Goal: Transaction & Acquisition: Purchase product/service

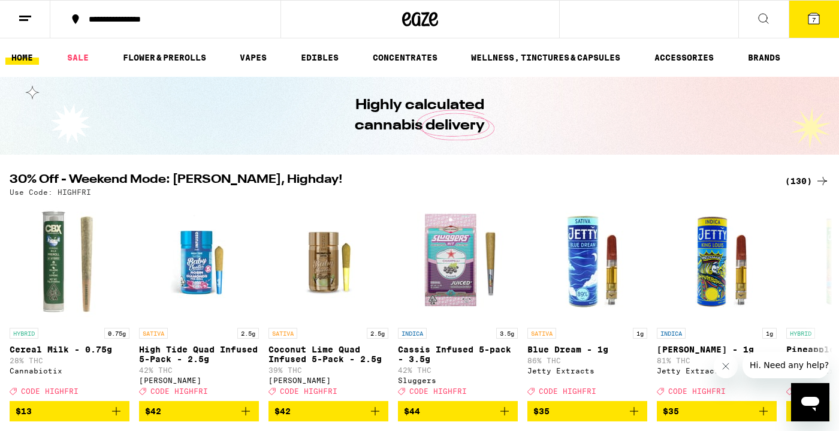
click at [809, 16] on icon at bounding box center [814, 18] width 11 height 11
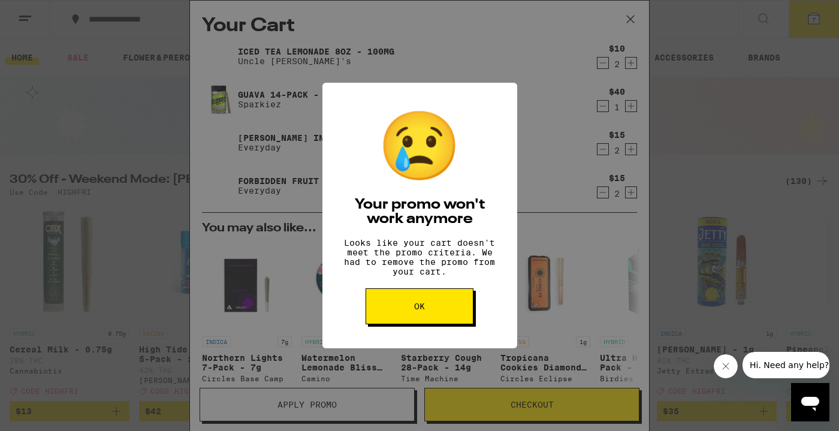
click at [454, 324] on button "OK" at bounding box center [420, 306] width 108 height 36
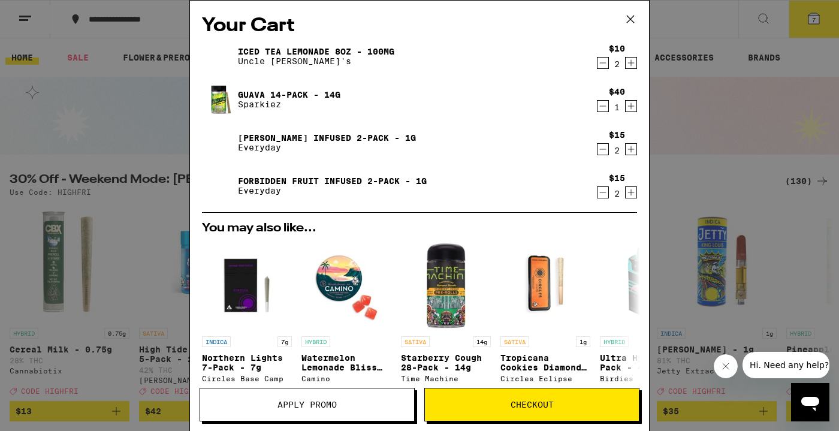
click at [699, 157] on div "Your Cart Iced Tea Lemonade 8oz - 100mg Uncle Arnie's $10 2 Guava 14-Pack - 14g…" at bounding box center [419, 215] width 839 height 431
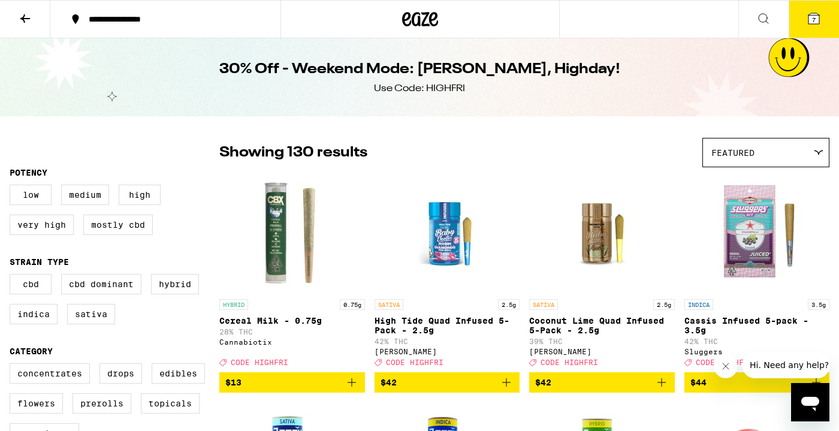
click at [812, 31] on button "7" at bounding box center [814, 19] width 50 height 37
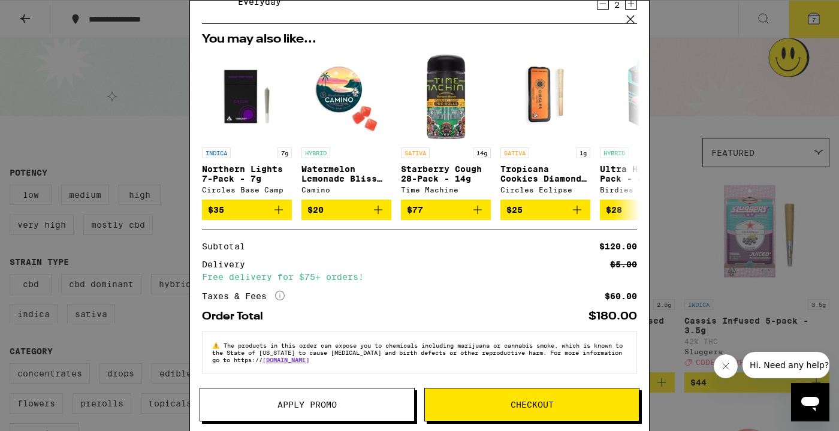
scroll to position [198, 0]
click at [366, 411] on button "Apply Promo" at bounding box center [307, 405] width 215 height 34
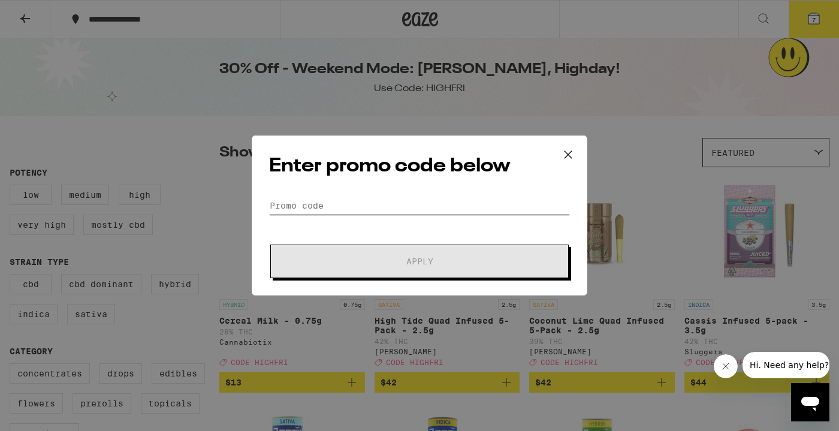
click at [343, 207] on input "Promo Code" at bounding box center [419, 206] width 301 height 18
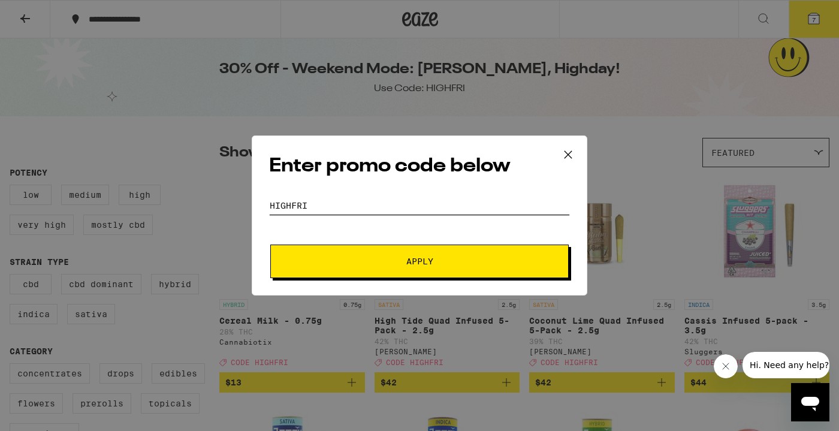
type input "HIGHFRI"
click at [379, 260] on span "Apply" at bounding box center [420, 261] width 216 height 8
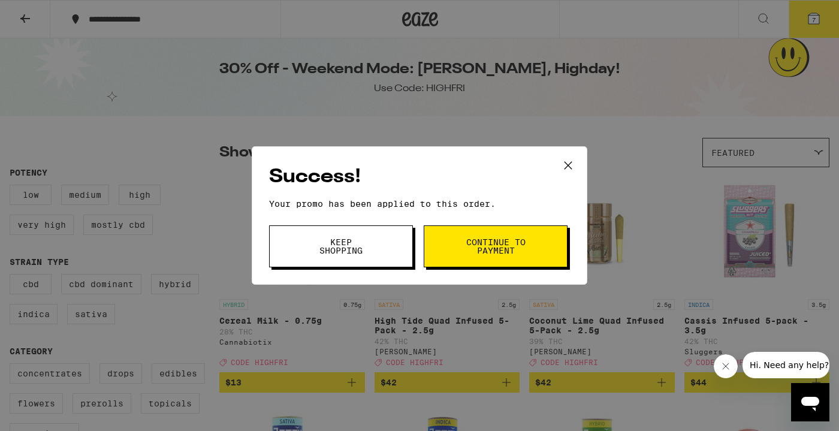
click at [378, 264] on button "Keep Shopping" at bounding box center [341, 246] width 144 height 42
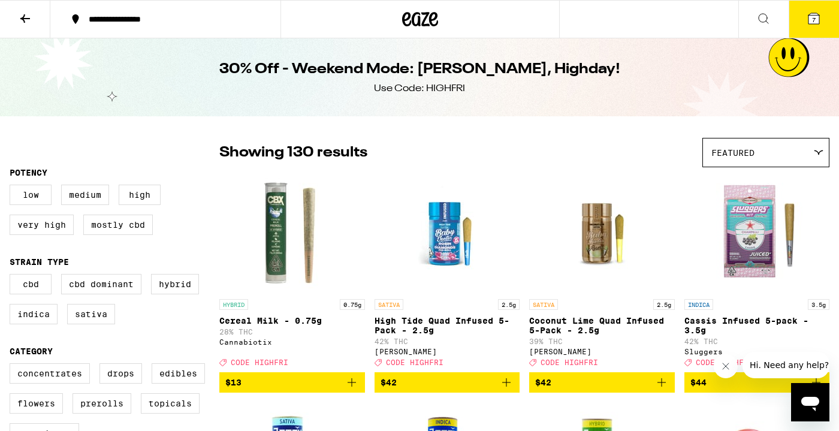
click at [829, 17] on button "7" at bounding box center [814, 19] width 50 height 37
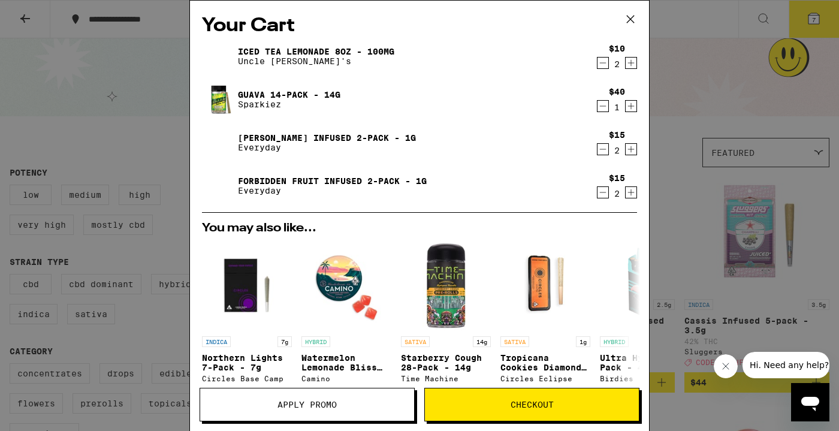
click at [748, 209] on div "Your Cart Iced Tea Lemonade 8oz - 100mg Uncle Arnie's $10 2 Guava 14-Pack - 14g…" at bounding box center [419, 215] width 839 height 431
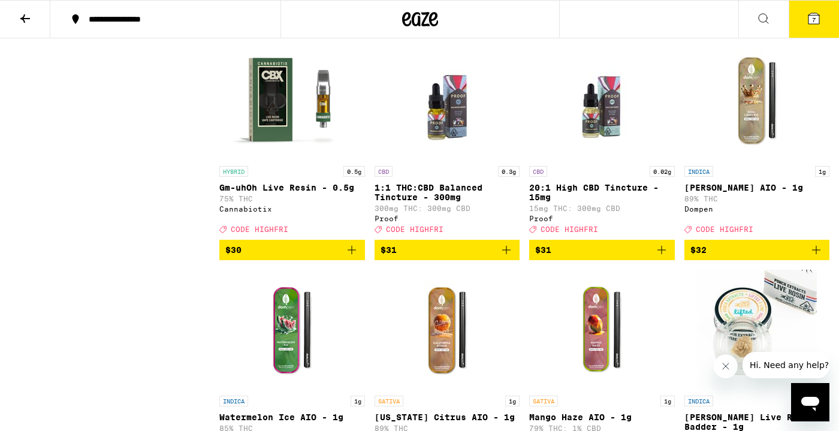
scroll to position [5612, 0]
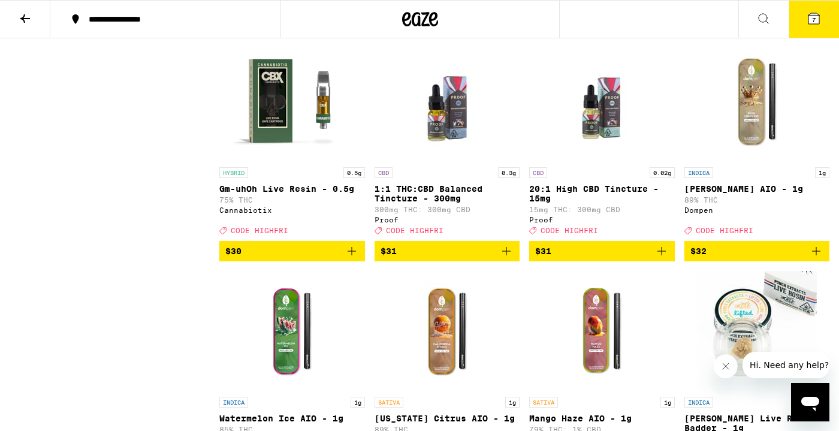
click at [353, 29] on icon "Add to bag" at bounding box center [352, 21] width 14 height 14
click at [822, 15] on button "8" at bounding box center [814, 19] width 50 height 37
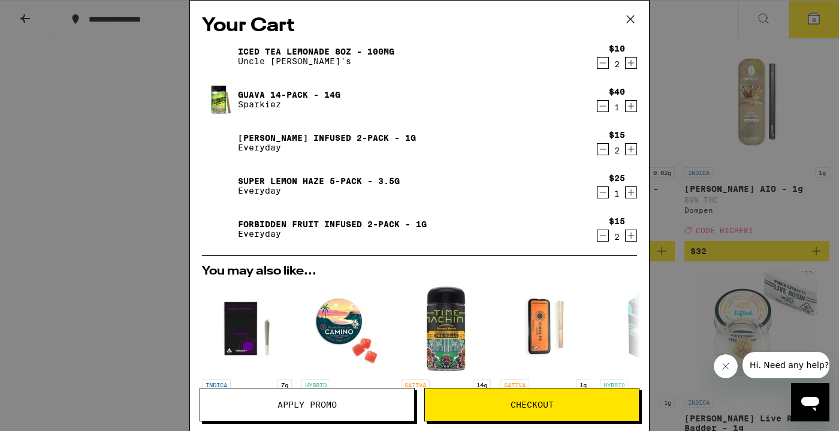
click at [601, 153] on icon "Decrement" at bounding box center [603, 149] width 11 height 14
click at [602, 240] on icon "Decrement" at bounding box center [603, 235] width 11 height 14
click at [718, 192] on div "Your Cart Iced Tea Lemonade 8oz - 100mg Uncle Arnie's $10 2 Guava 14-Pack - 14g…" at bounding box center [419, 215] width 839 height 431
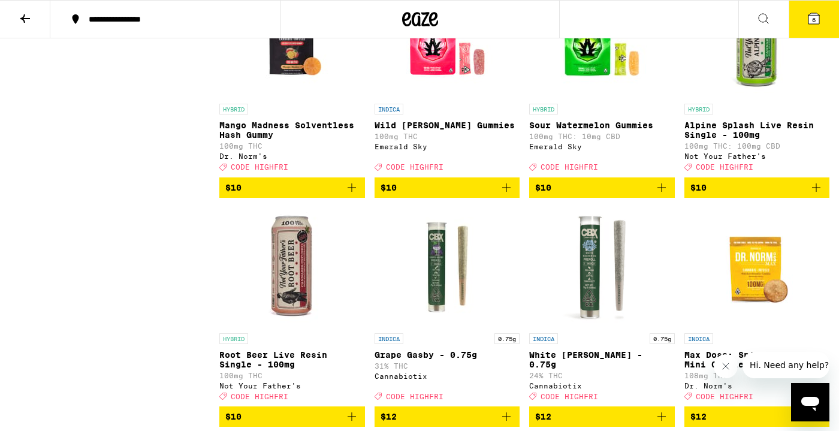
scroll to position [1337, 0]
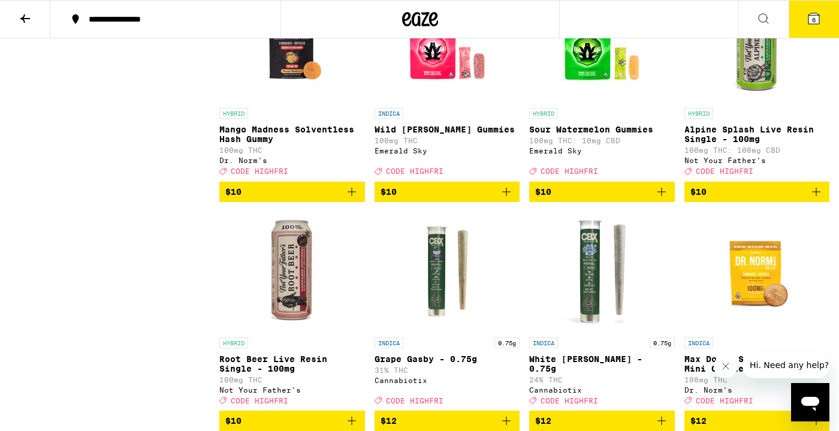
click at [749, 102] on img "Open page for Alpine Splash Live Resin Single - 100mg from Not Your Father's" at bounding box center [757, 42] width 120 height 120
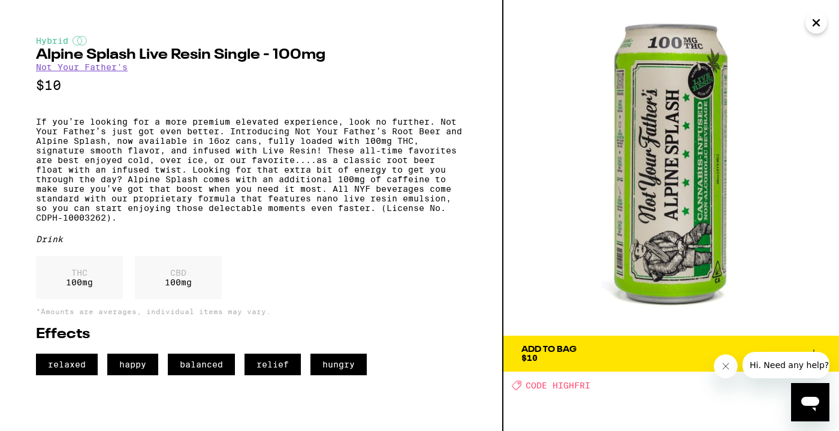
click at [816, 29] on icon "Close" at bounding box center [816, 23] width 14 height 18
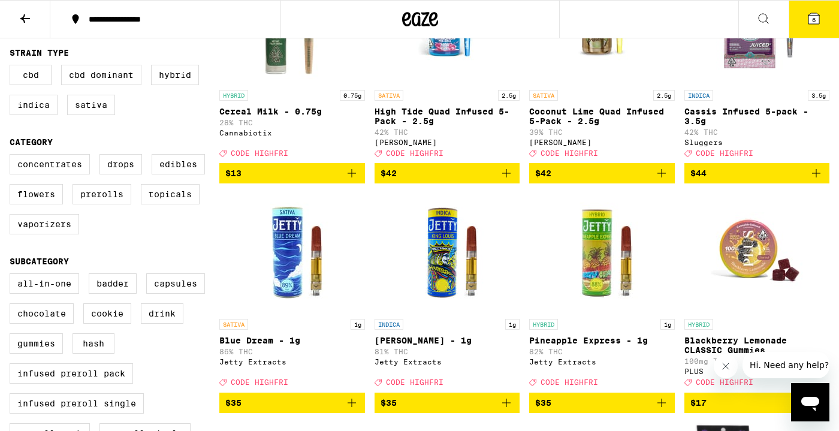
scroll to position [255, 0]
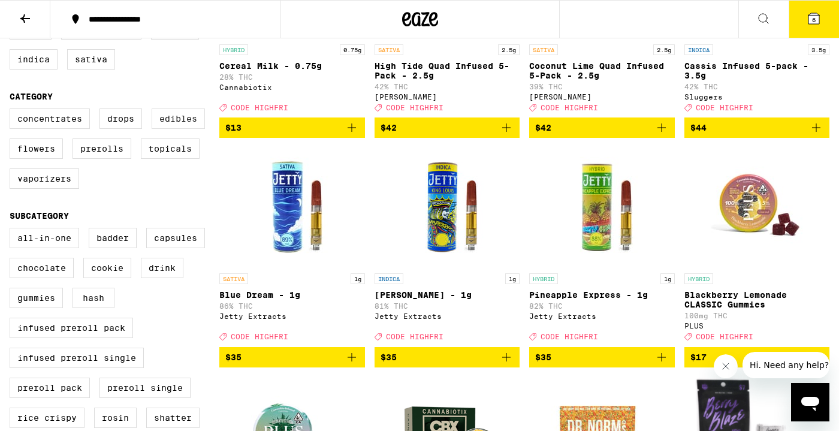
click at [197, 129] on label "Edibles" at bounding box center [178, 118] width 53 height 20
click at [13, 111] on input "Edibles" at bounding box center [12, 110] width 1 height 1
checkbox input "true"
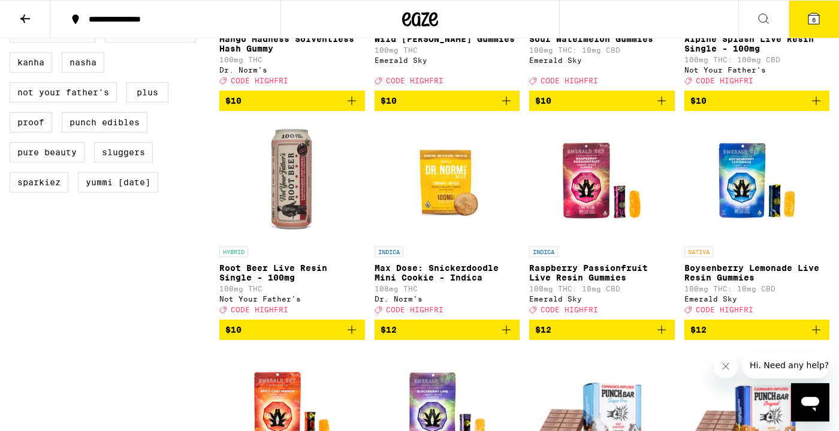
scroll to position [1015, 0]
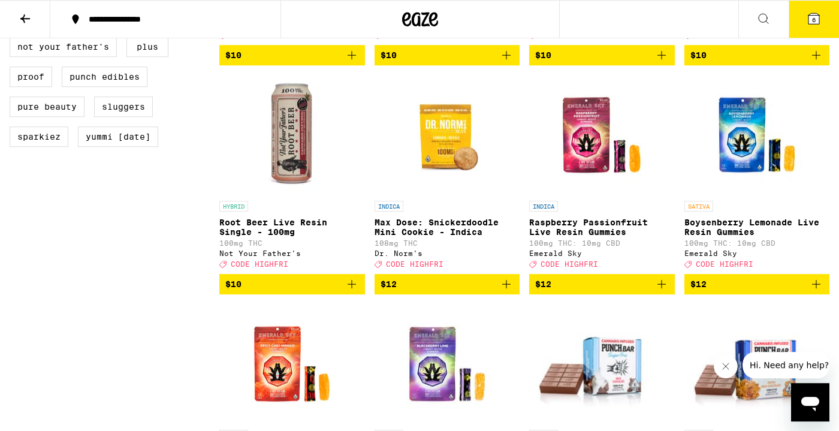
click at [820, 62] on icon "Add to bag" at bounding box center [816, 55] width 14 height 14
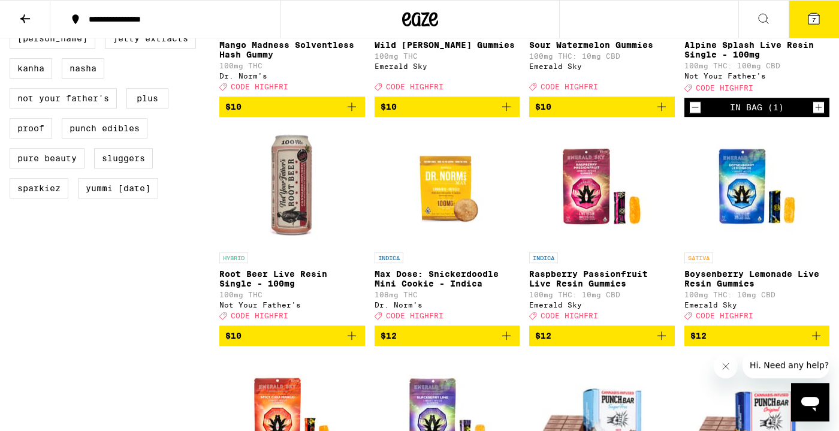
scroll to position [963, 0]
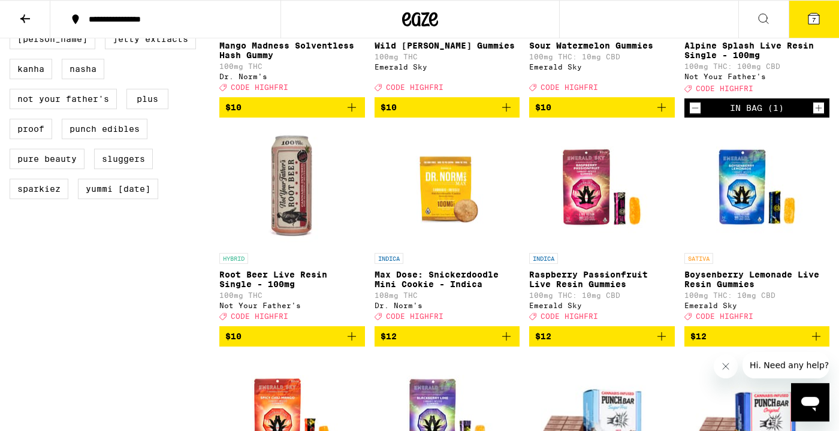
click at [352, 340] on icon "Add to bag" at bounding box center [352, 336] width 8 height 8
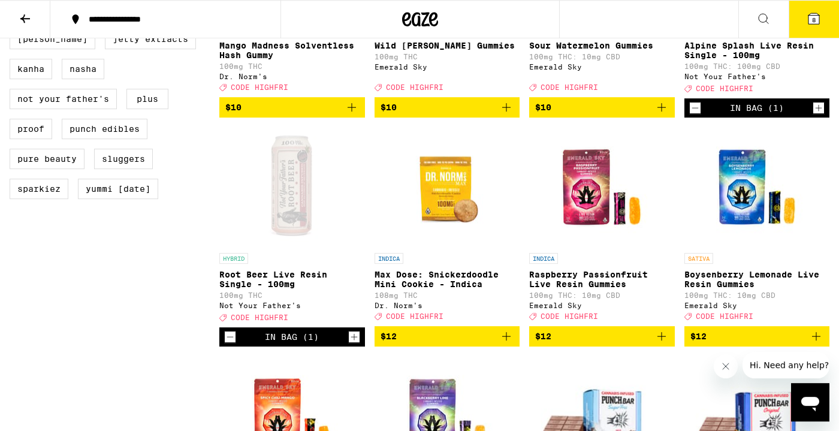
click at [698, 115] on icon "Decrement" at bounding box center [695, 108] width 11 height 14
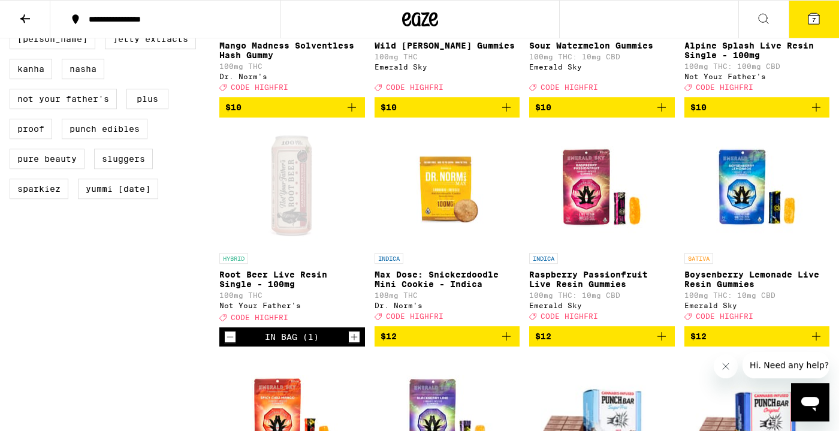
click at [357, 344] on icon "Increment" at bounding box center [354, 337] width 11 height 14
click at [813, 19] on span "8" at bounding box center [814, 19] width 4 height 7
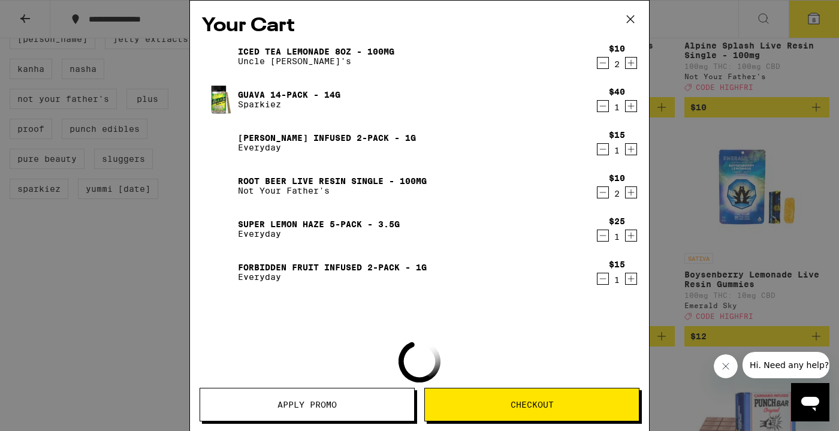
click at [607, 64] on icon "Decrement" at bounding box center [603, 63] width 11 height 14
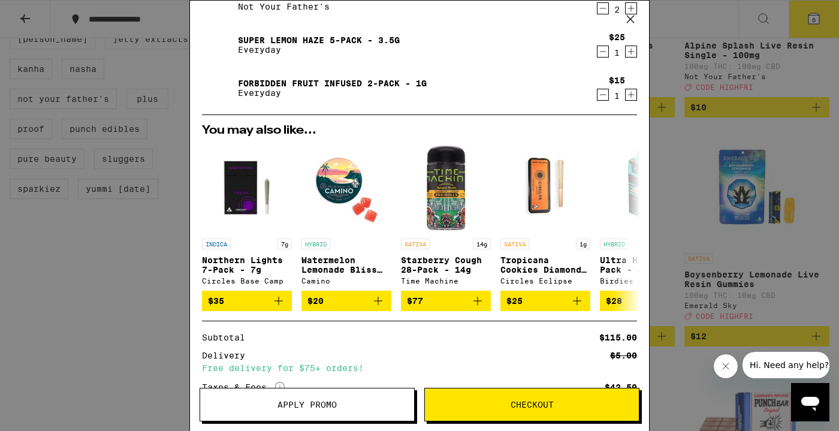
scroll to position [260, 0]
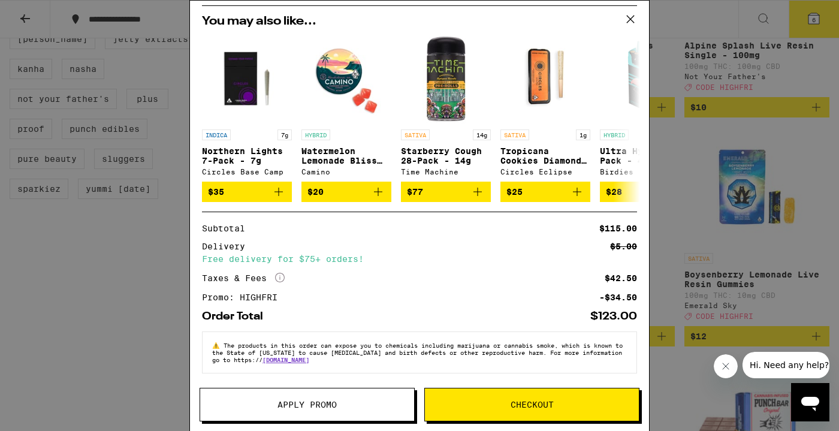
click at [581, 408] on span "Checkout" at bounding box center [532, 404] width 214 height 8
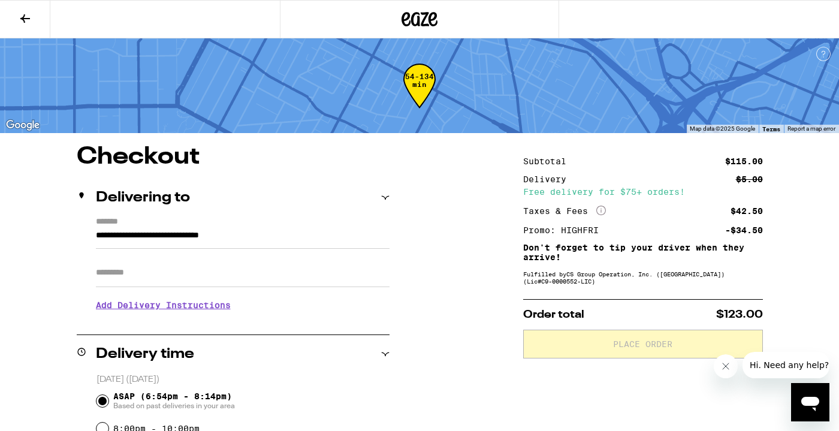
click at [425, 10] on icon at bounding box center [420, 19] width 36 height 22
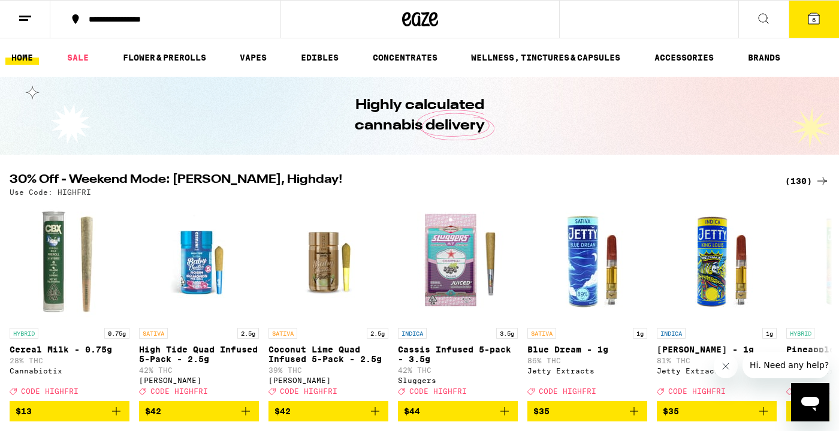
click at [796, 184] on div "(130)" at bounding box center [807, 181] width 44 height 14
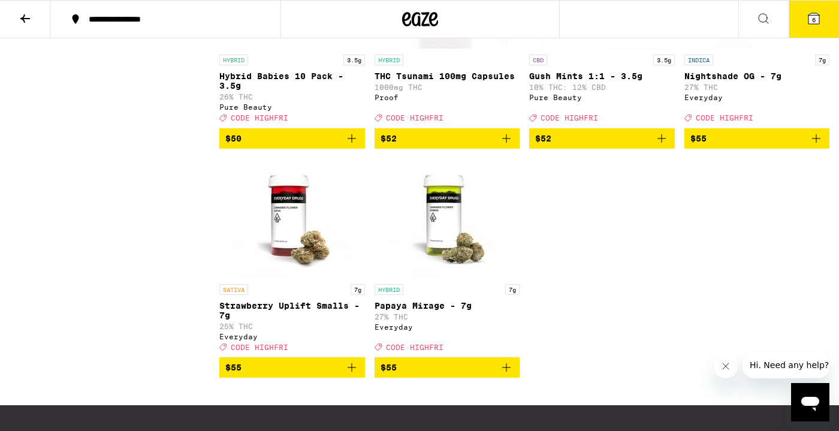
scroll to position [7424, 0]
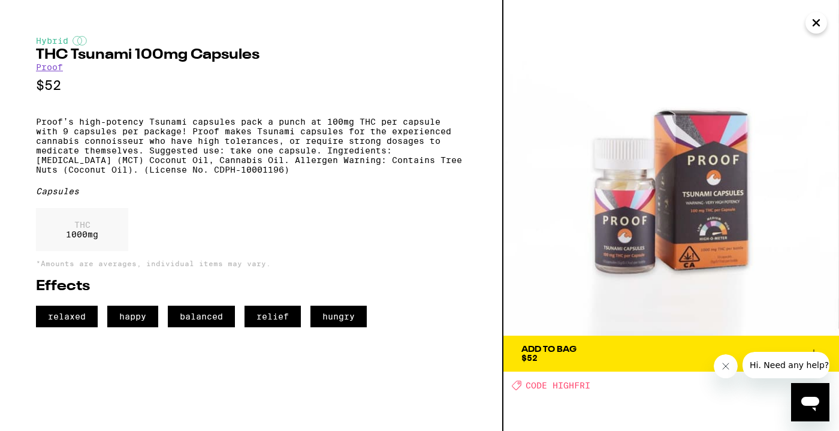
click at [826, 23] on button "Close" at bounding box center [817, 23] width 22 height 22
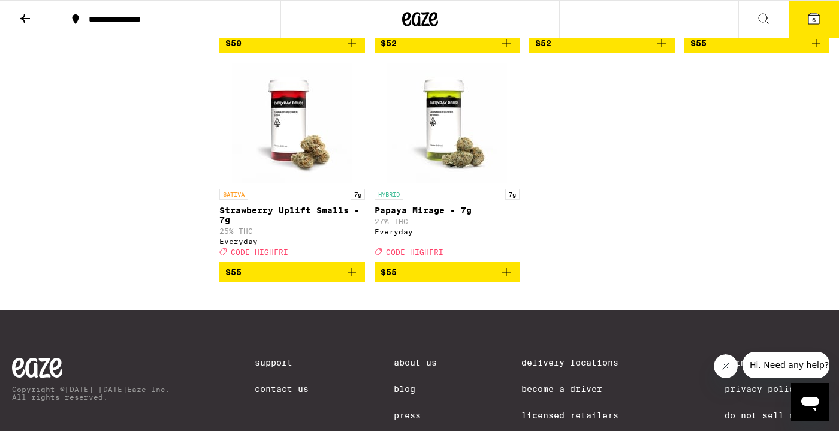
click at [810, 16] on icon at bounding box center [814, 18] width 11 height 11
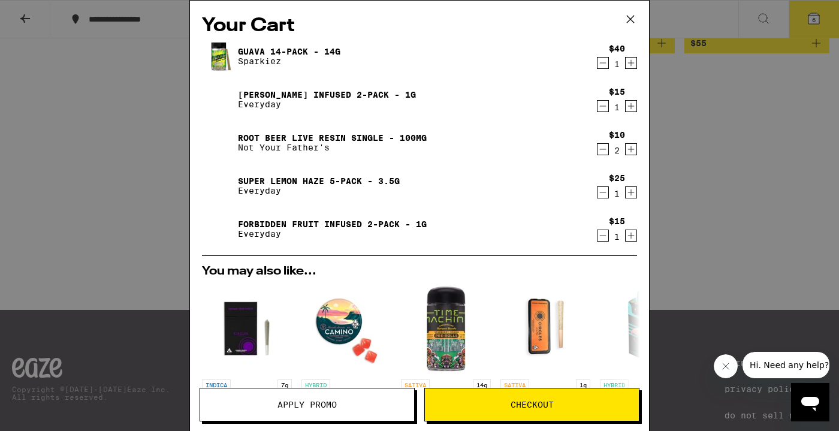
click at [801, 81] on div "Your Cart Guava 14-Pack - 14g Sparkiez $40 1 Jack Herer Infused 2-Pack - 1g Eve…" at bounding box center [419, 215] width 839 height 431
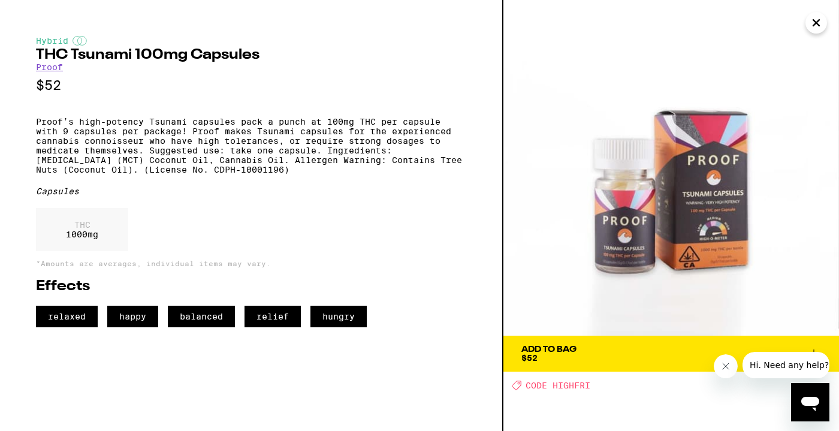
click at [813, 28] on icon "Close" at bounding box center [816, 23] width 14 height 18
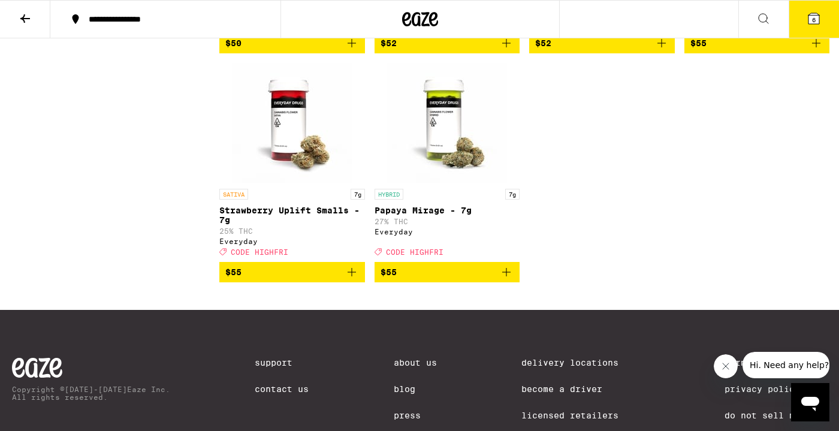
click at [504, 50] on icon "Add to bag" at bounding box center [506, 43] width 14 height 14
click at [815, 20] on span "7" at bounding box center [814, 19] width 4 height 7
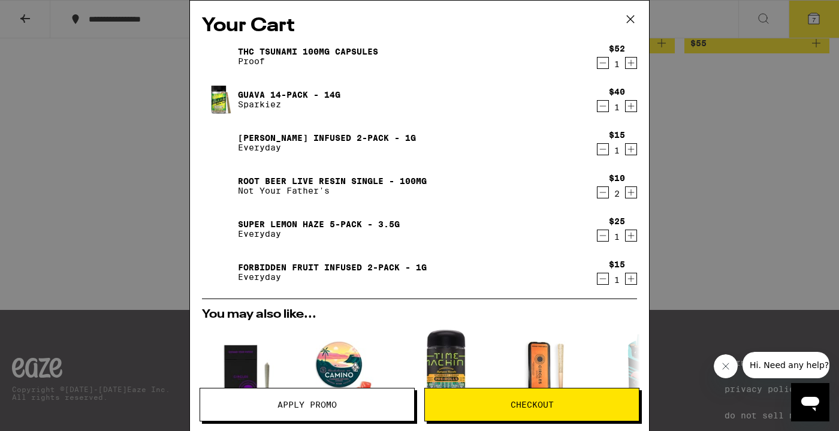
click at [604, 195] on icon "Decrement" at bounding box center [603, 192] width 11 height 14
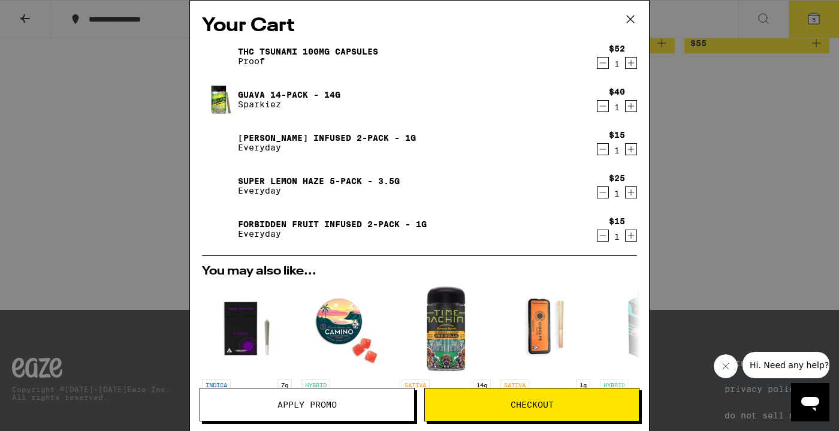
click at [602, 192] on icon "Decrement" at bounding box center [603, 192] width 7 height 0
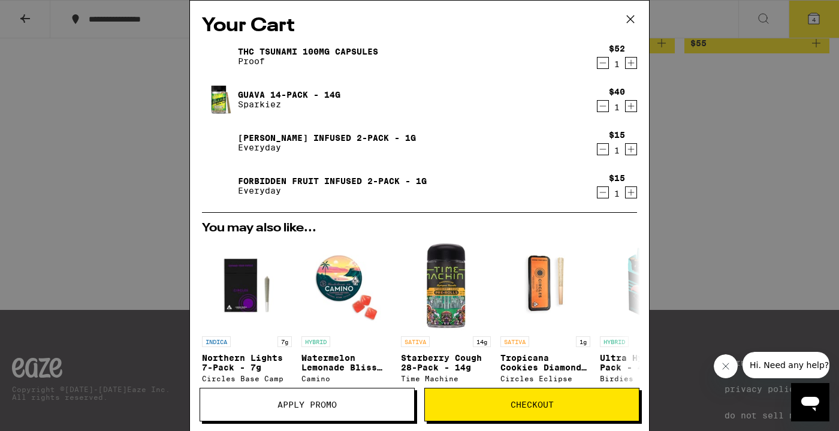
click at [602, 111] on icon "Decrement" at bounding box center [603, 106] width 11 height 14
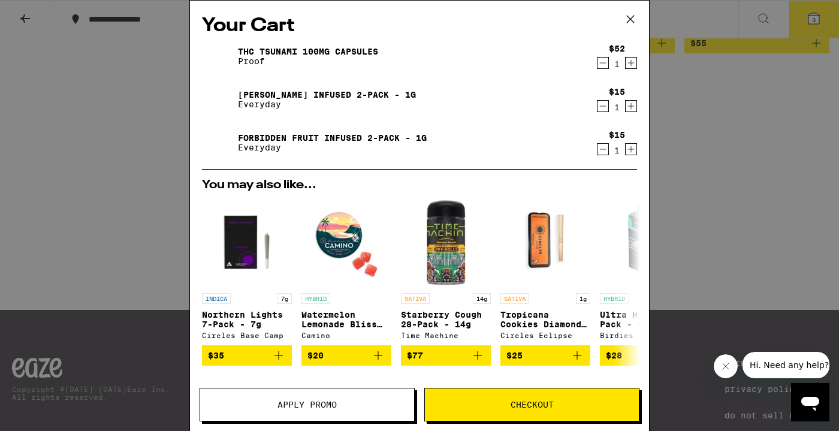
click at [695, 140] on div "Your Cart THC Tsunami 100mg Capsules Proof $52 1 Jack Herer Infused 2-Pack - 1g…" at bounding box center [419, 215] width 839 height 431
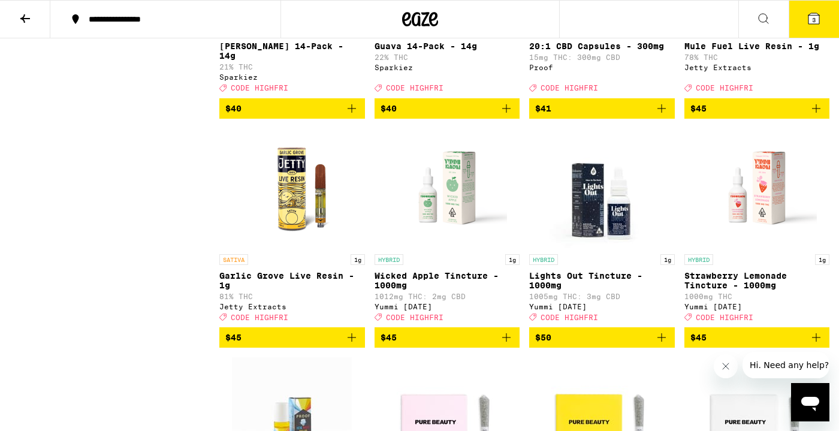
scroll to position [6667, 0]
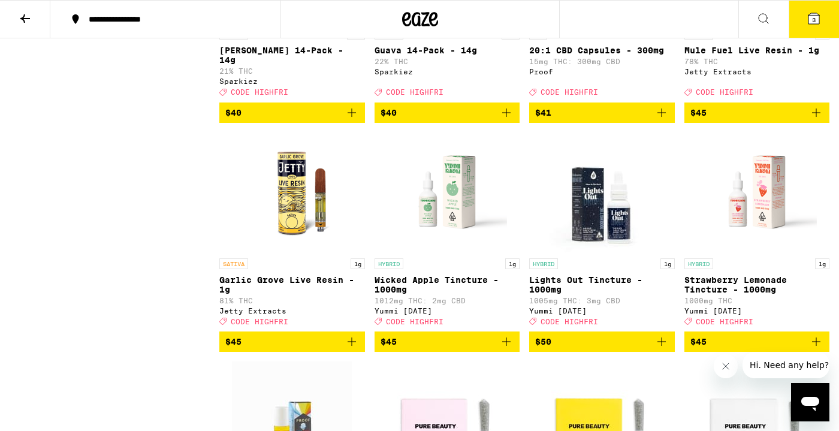
click at [355, 120] on icon "Add to bag" at bounding box center [352, 113] width 14 height 14
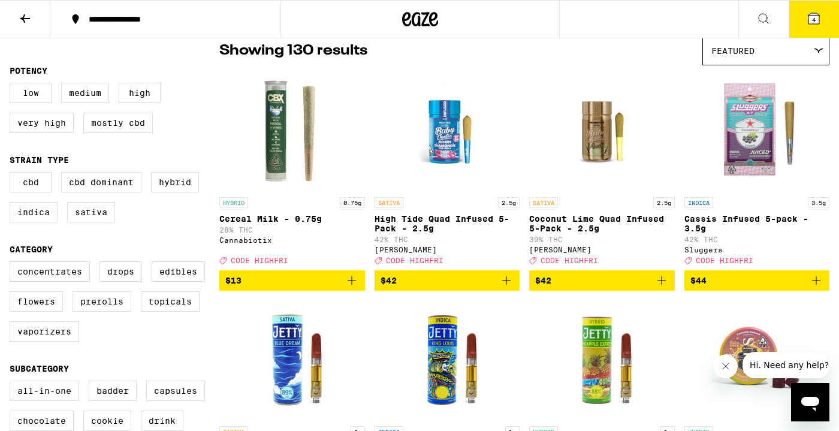
scroll to position [131, 0]
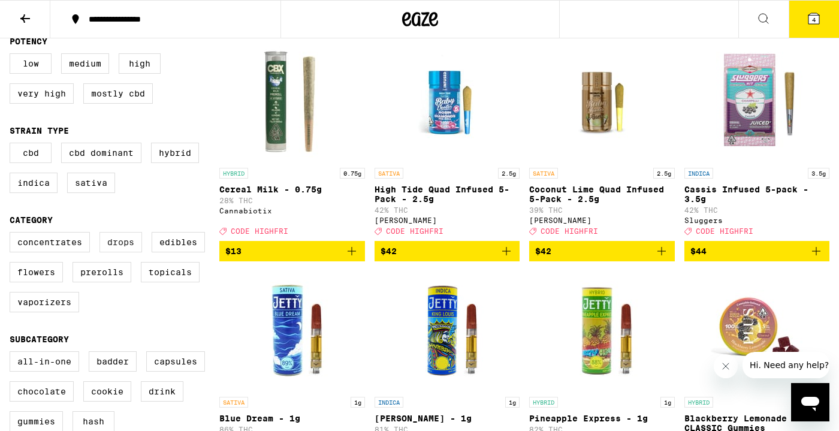
click at [126, 243] on label "Drops" at bounding box center [121, 242] width 43 height 20
click at [13, 234] on input "Drops" at bounding box center [12, 234] width 1 height 1
checkbox input "true"
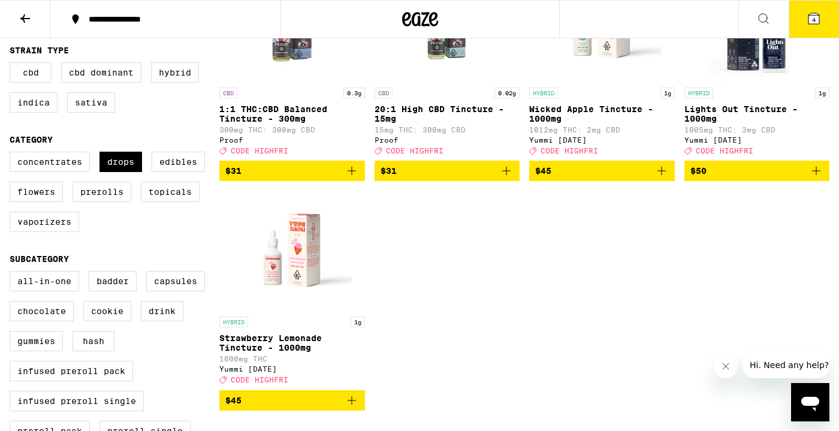
scroll to position [212, 0]
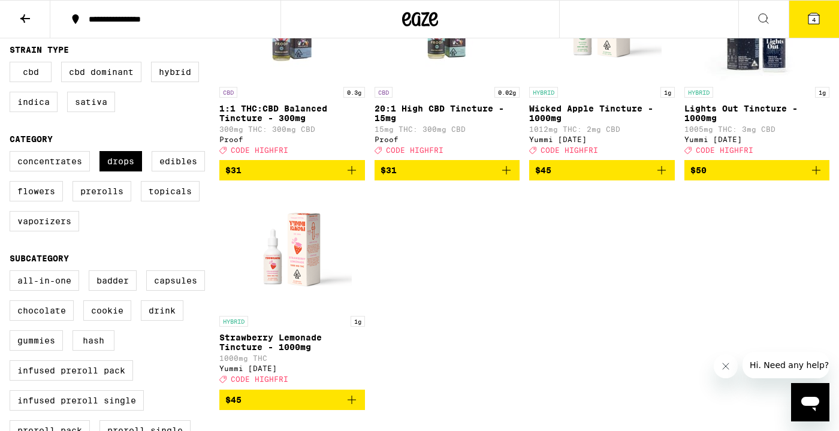
click at [821, 25] on icon at bounding box center [814, 18] width 14 height 14
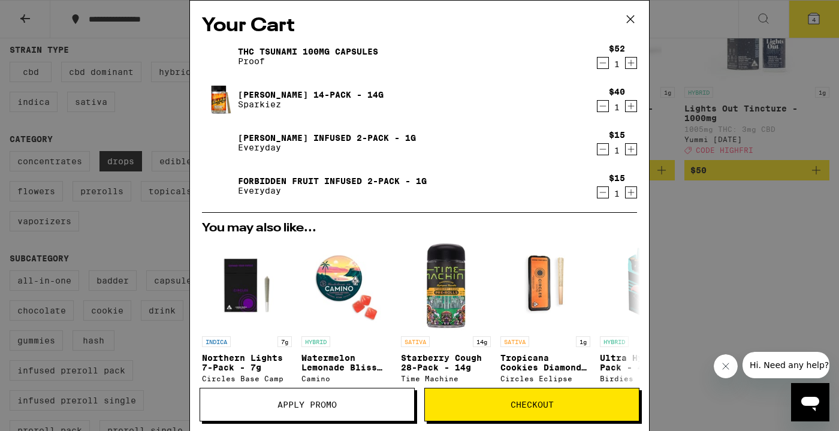
click at [633, 15] on icon at bounding box center [631, 19] width 18 height 18
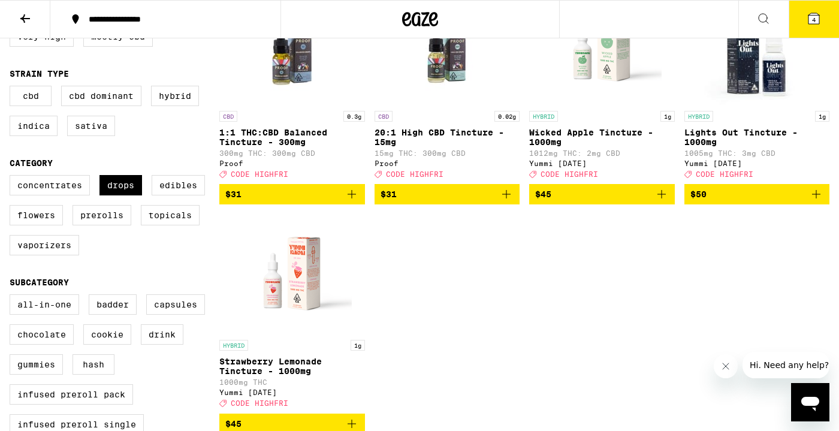
scroll to position [184, 0]
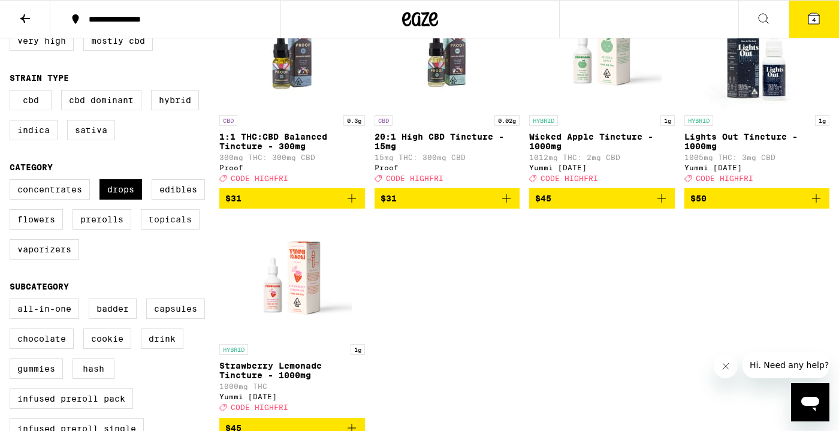
click at [182, 230] on label "Topicals" at bounding box center [170, 219] width 59 height 20
click at [13, 182] on input "Topicals" at bounding box center [12, 181] width 1 height 1
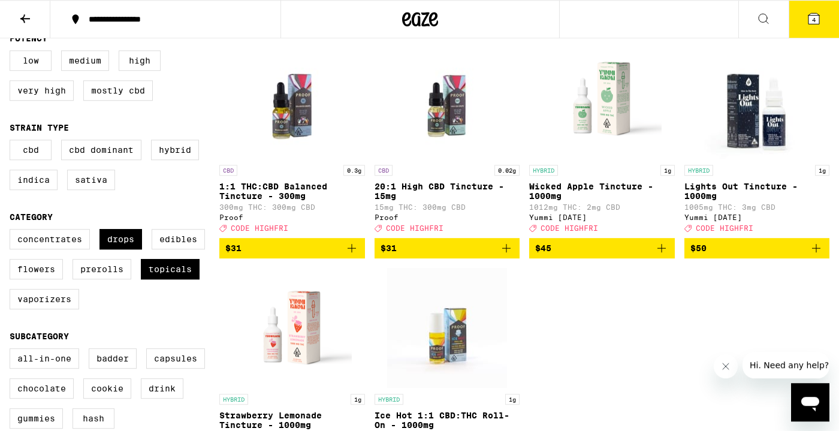
scroll to position [141, 0]
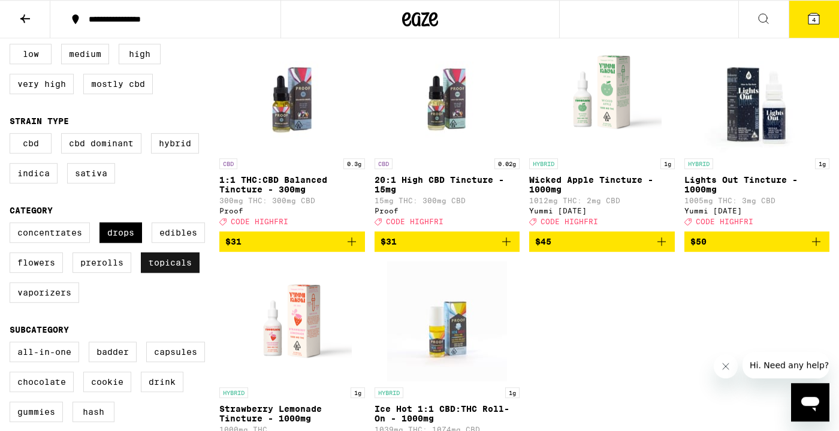
click at [173, 273] on label "Topicals" at bounding box center [170, 262] width 59 height 20
click at [13, 225] on input "Topicals" at bounding box center [12, 224] width 1 height 1
checkbox input "false"
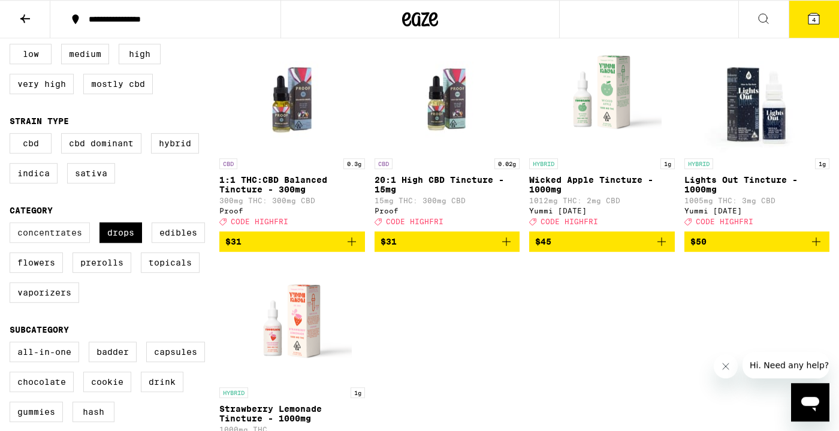
click at [69, 243] on label "Concentrates" at bounding box center [50, 232] width 80 height 20
click at [13, 225] on input "Concentrates" at bounding box center [12, 224] width 1 height 1
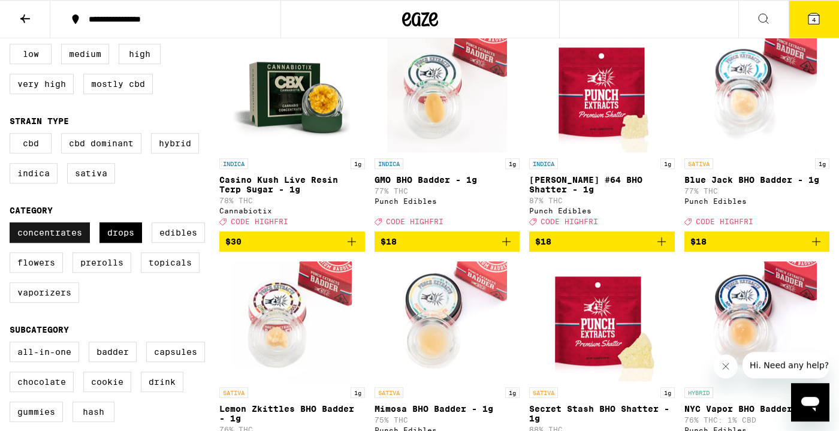
click at [66, 243] on label "Concentrates" at bounding box center [50, 232] width 80 height 20
click at [13, 225] on input "Concentrates" at bounding box center [12, 224] width 1 height 1
checkbox input "false"
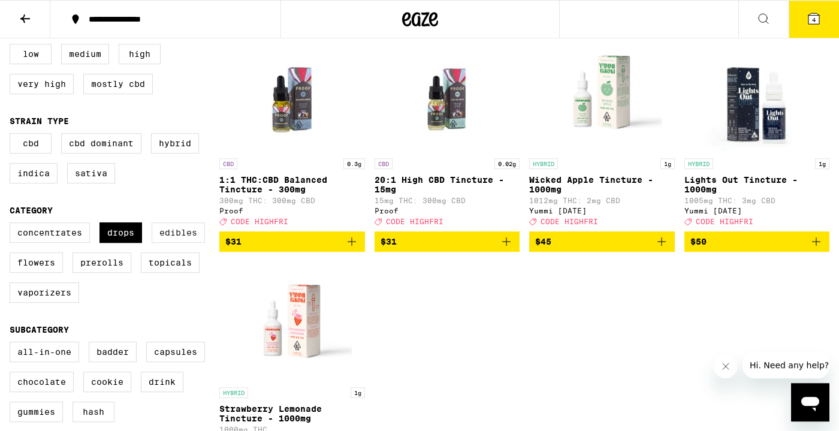
click at [176, 243] on label "Edibles" at bounding box center [178, 232] width 53 height 20
click at [13, 225] on input "Edibles" at bounding box center [12, 224] width 1 height 1
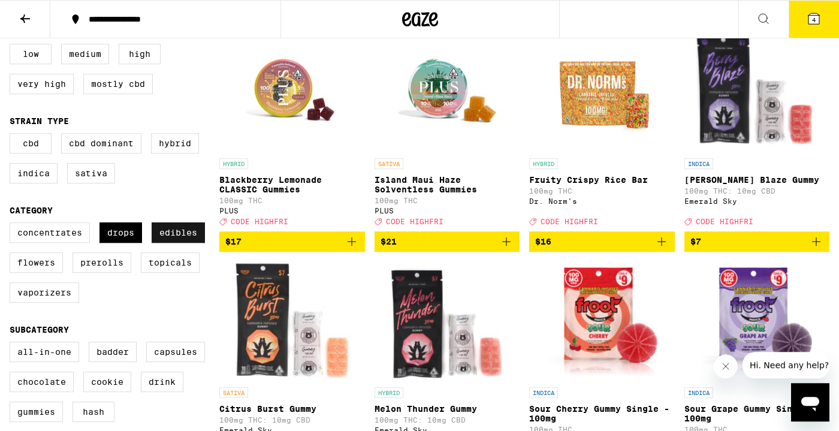
click at [176, 243] on label "Edibles" at bounding box center [178, 232] width 53 height 20
click at [13, 225] on input "Edibles" at bounding box center [12, 224] width 1 height 1
checkbox input "false"
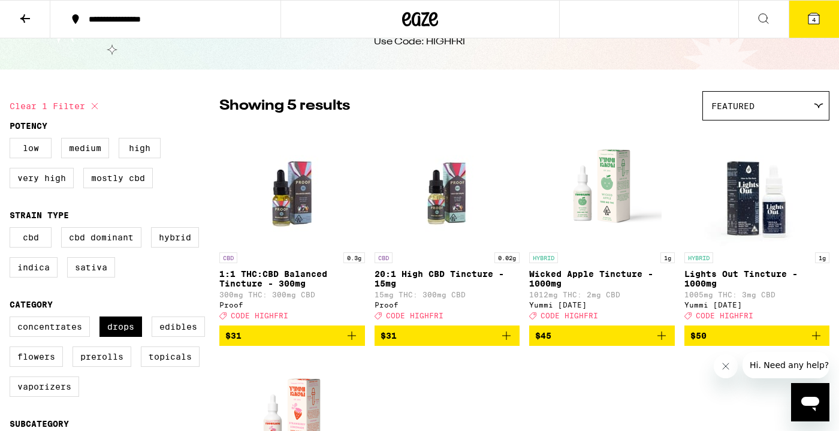
scroll to position [77, 0]
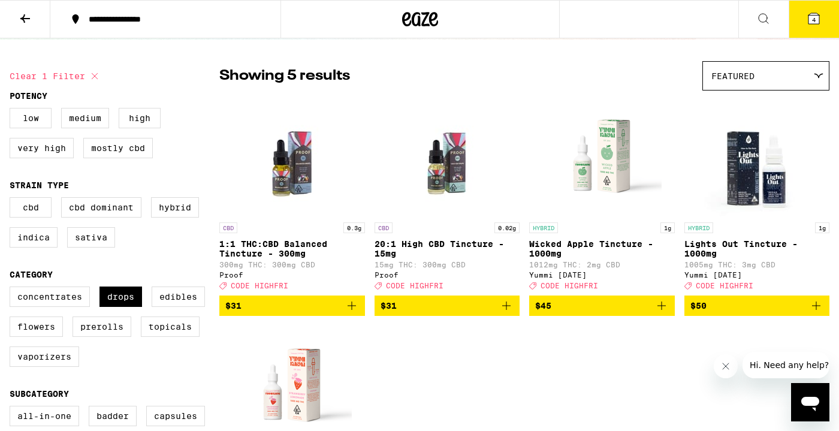
click at [766, 156] on img "Open page for Lights Out Tincture - 1000mg from Yummi Karma" at bounding box center [757, 157] width 120 height 120
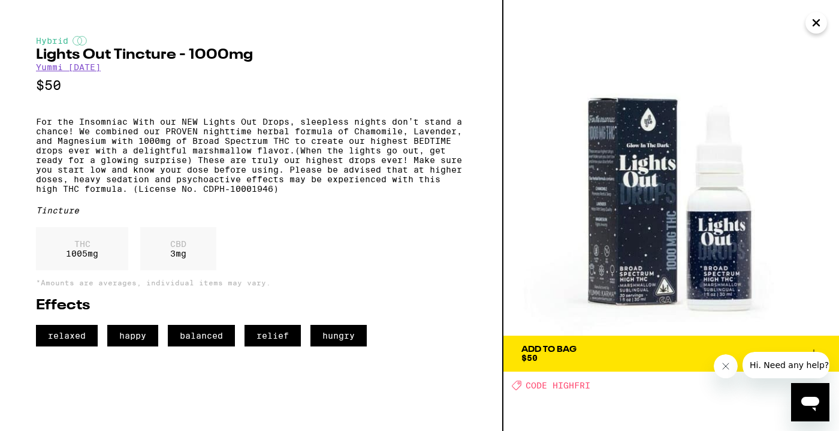
click at [811, 29] on icon "Close" at bounding box center [816, 23] width 14 height 18
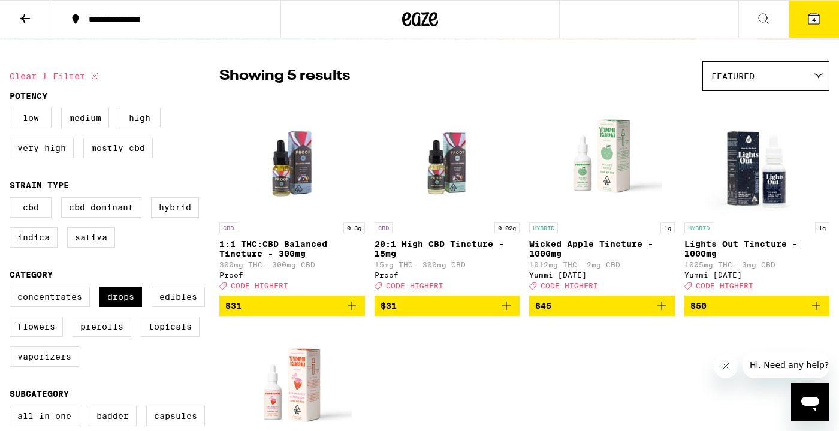
click at [816, 28] on button "4" at bounding box center [814, 19] width 50 height 37
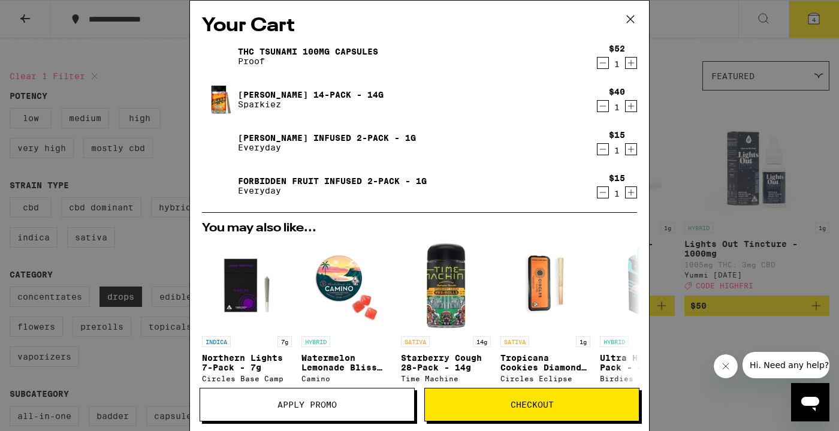
click at [318, 52] on link "THC Tsunami 100mg Capsules" at bounding box center [308, 52] width 140 height 10
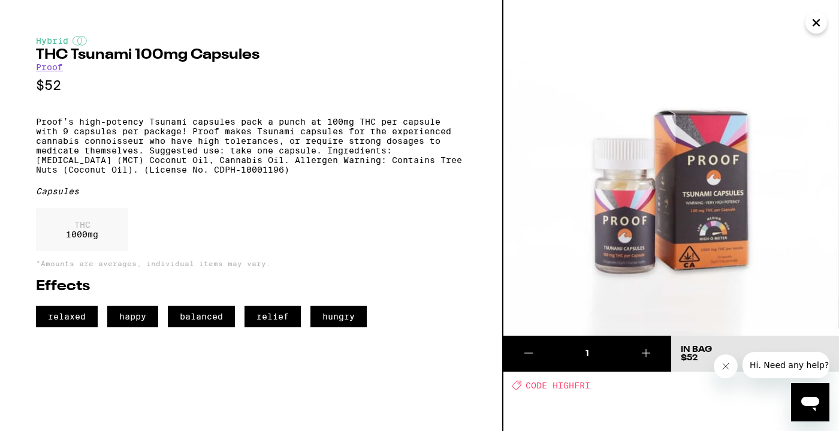
click at [822, 23] on icon "Close" at bounding box center [816, 23] width 14 height 18
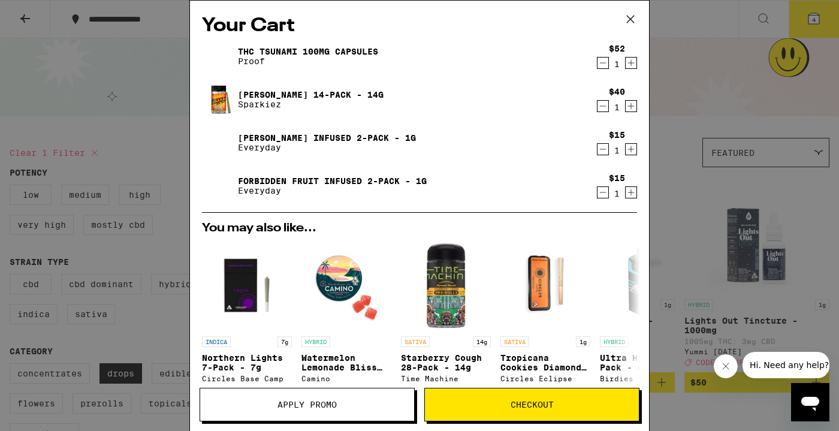
click at [745, 120] on div "Your Cart THC Tsunami 100mg Capsules Proof $52 1 Jack 14-Pack - 14g Sparkiez $4…" at bounding box center [419, 215] width 839 height 431
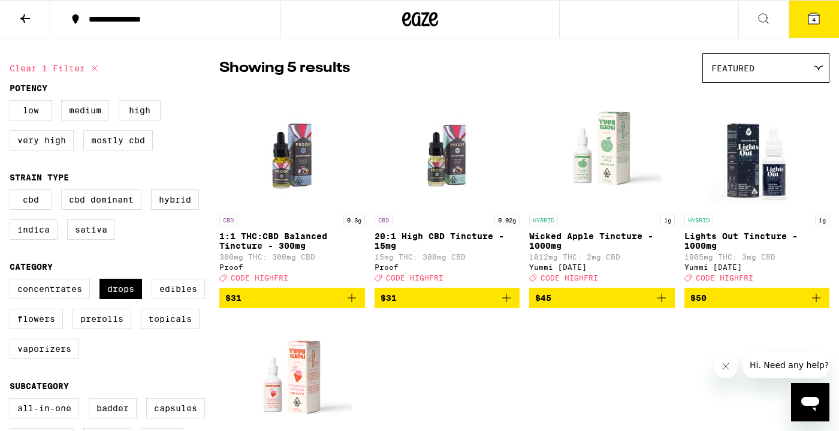
scroll to position [91, 0]
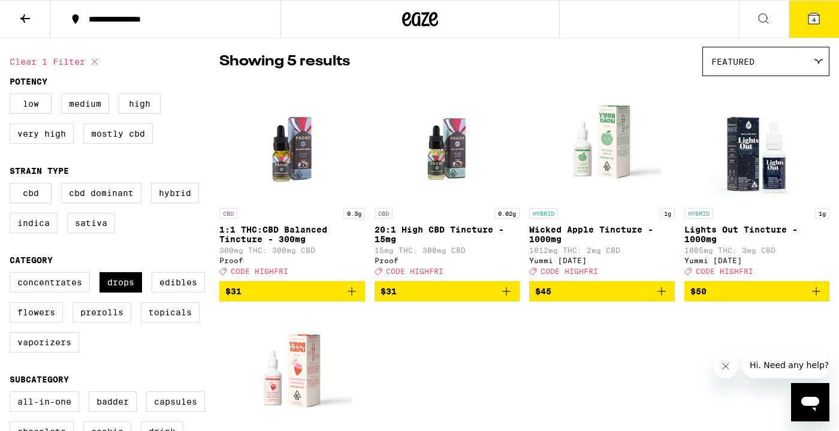
click at [815, 296] on icon "Add to bag" at bounding box center [816, 291] width 8 height 8
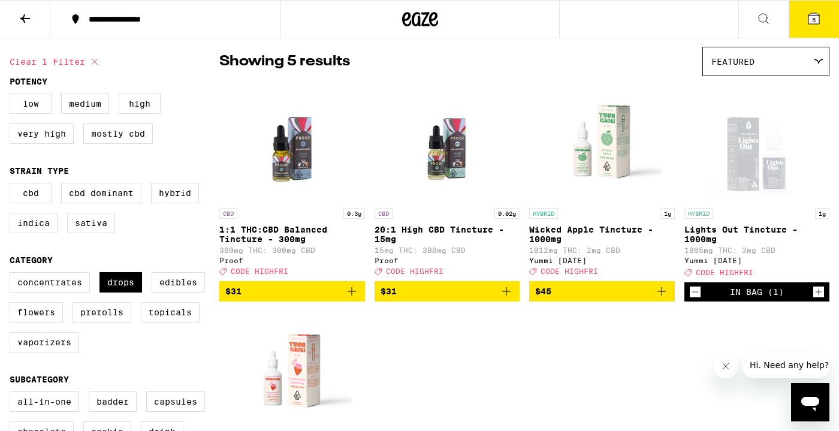
click at [824, 12] on button "5" at bounding box center [814, 19] width 50 height 37
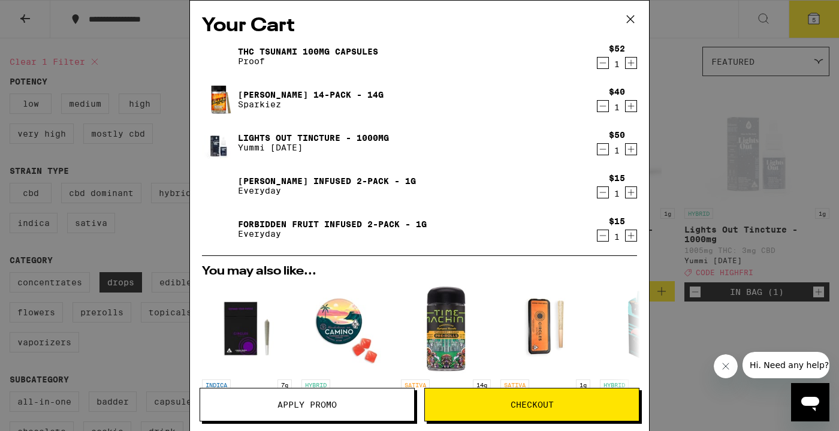
click at [598, 62] on icon "Decrement" at bounding box center [603, 63] width 11 height 14
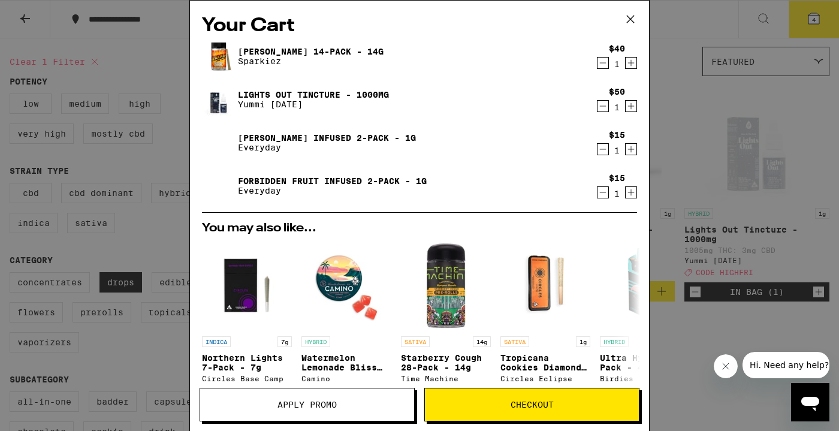
click at [544, 400] on span "Checkout" at bounding box center [532, 404] width 43 height 8
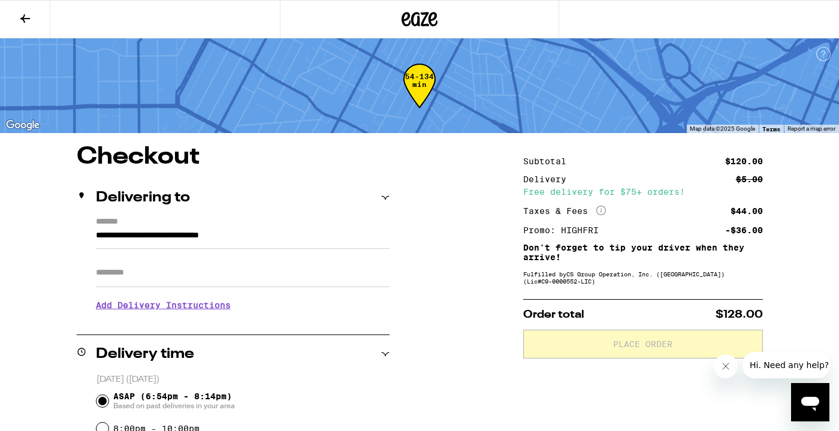
click at [405, 19] on icon at bounding box center [420, 19] width 36 height 22
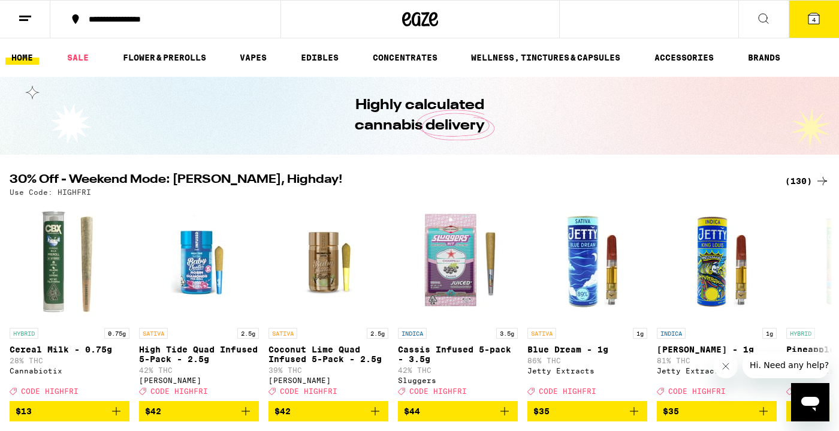
click at [830, 14] on button "4" at bounding box center [814, 19] width 50 height 37
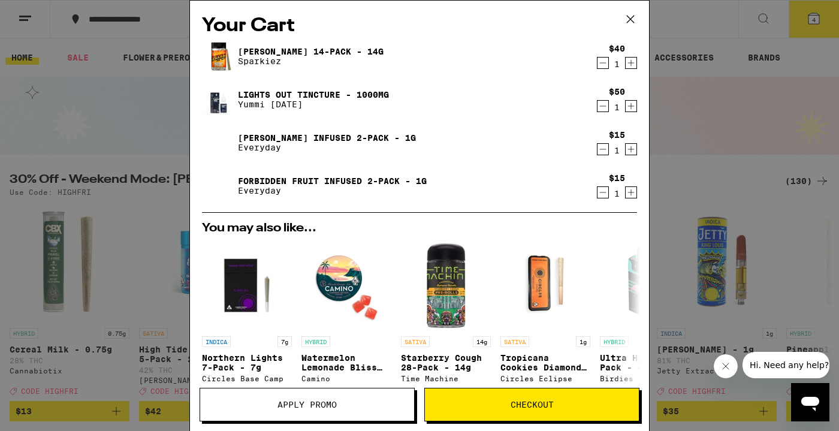
click at [521, 410] on button "Checkout" at bounding box center [531, 405] width 215 height 34
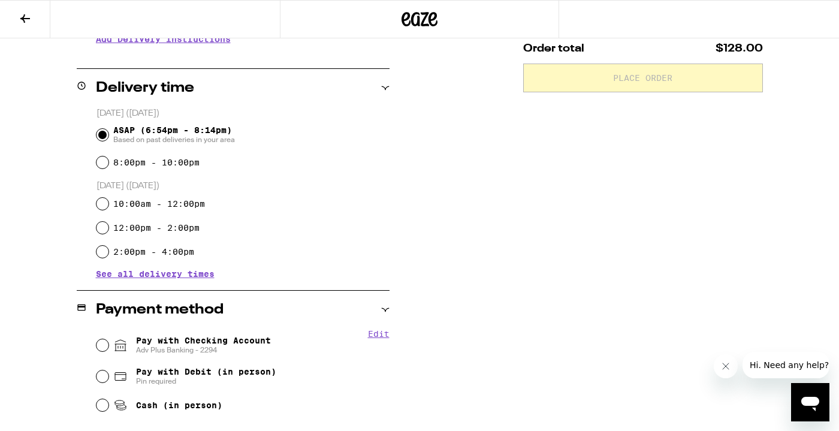
scroll to position [331, 0]
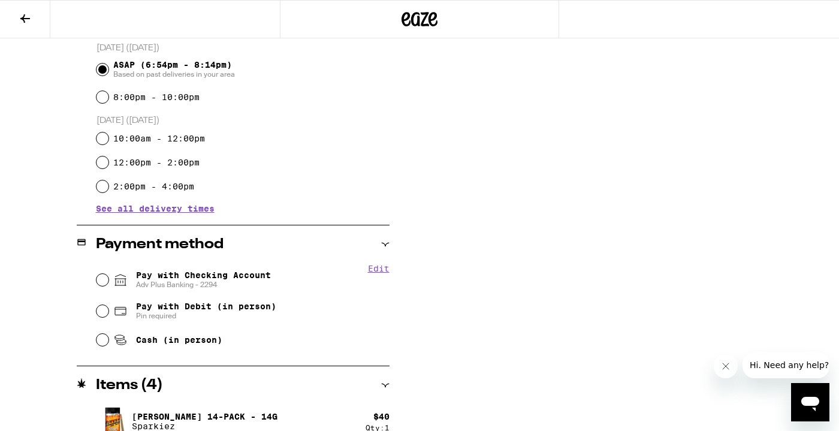
click at [165, 282] on span "Adv Plus Banking - 2294" at bounding box center [203, 285] width 135 height 10
click at [108, 282] on input "Pay with Checking Account Adv Plus Banking - 2294" at bounding box center [103, 280] width 12 height 12
radio input "true"
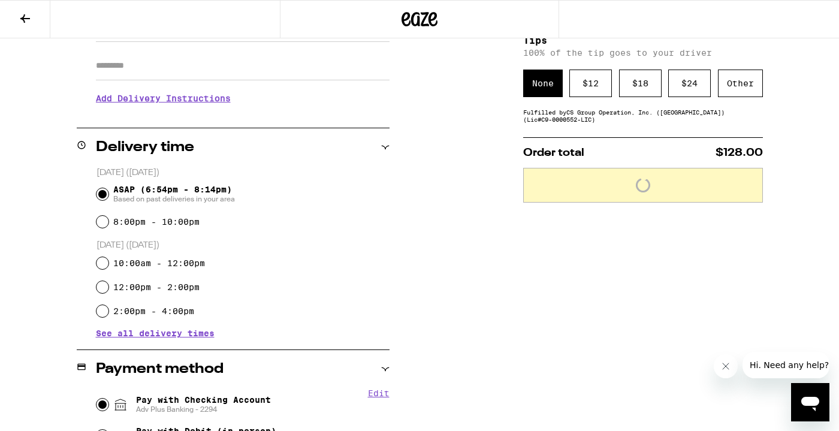
scroll to position [0, 0]
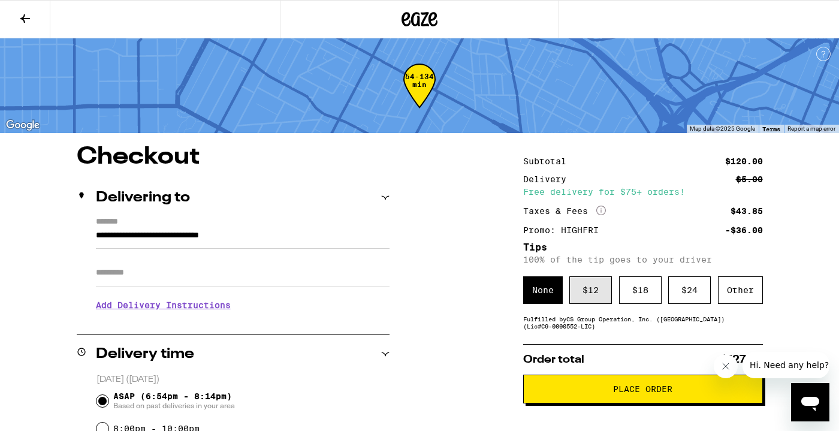
click at [588, 293] on div "$ 12" at bounding box center [590, 290] width 43 height 28
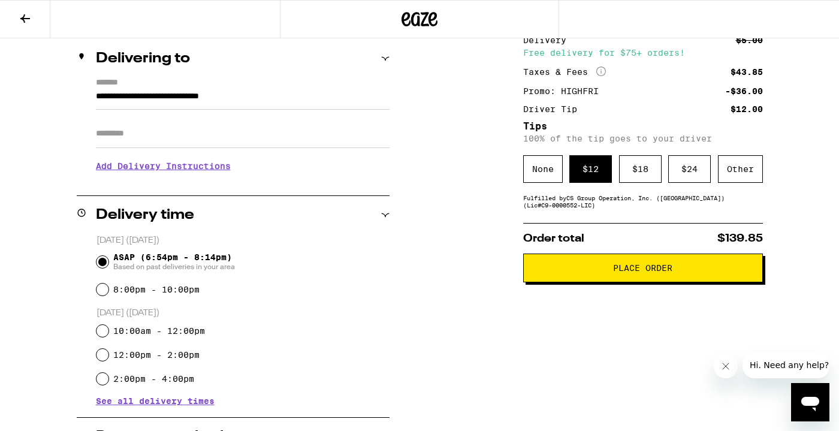
scroll to position [210, 0]
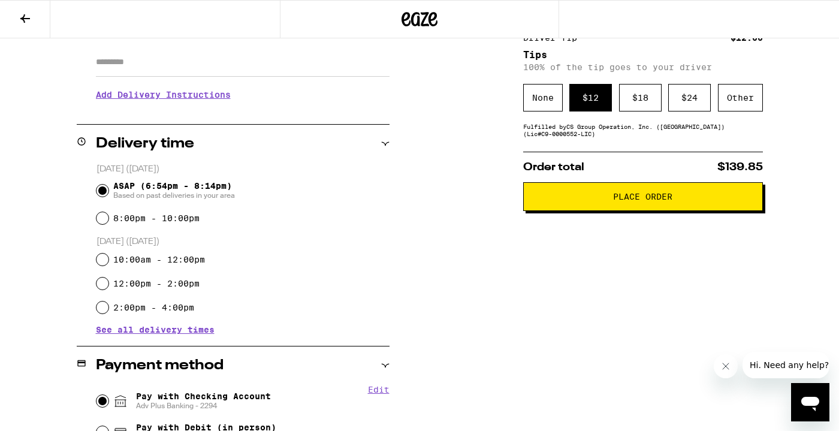
click at [651, 211] on button "Place Order" at bounding box center [643, 196] width 240 height 29
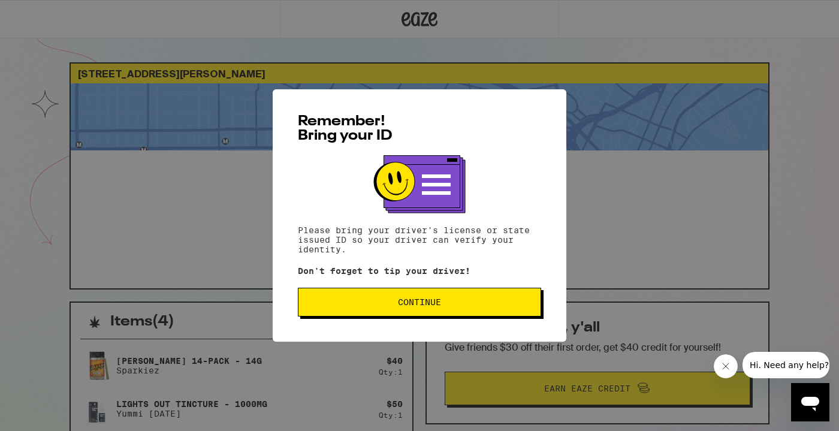
click at [474, 313] on button "Continue" at bounding box center [419, 302] width 243 height 29
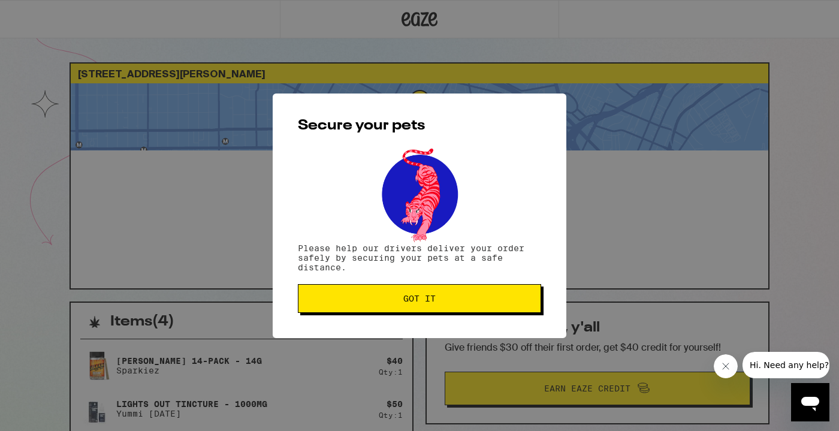
click at [474, 313] on button "Got it" at bounding box center [419, 298] width 243 height 29
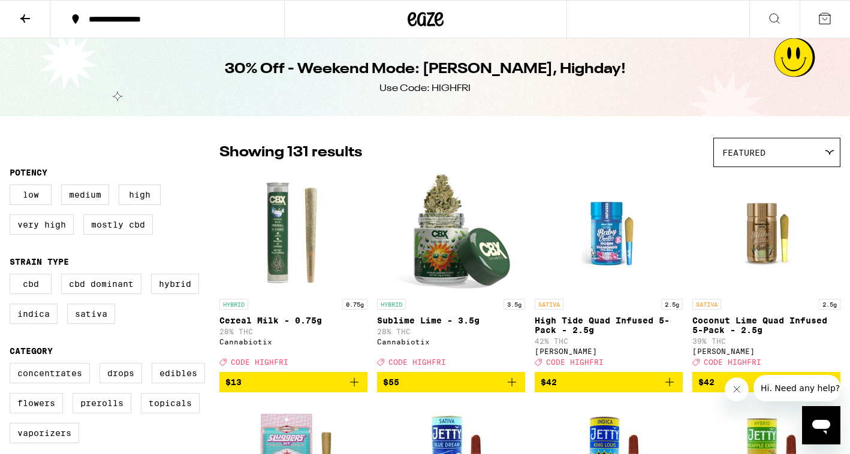
click at [417, 22] on icon at bounding box center [426, 19] width 18 height 14
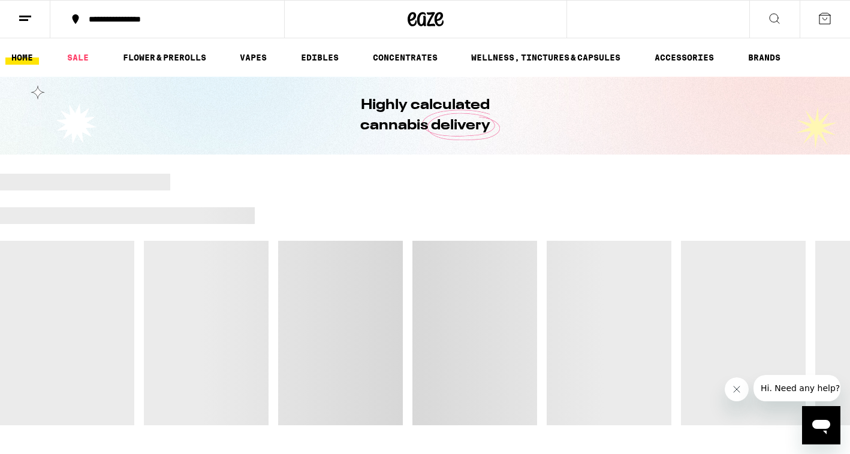
click at [196, 17] on div "**********" at bounding box center [174, 19] width 183 height 8
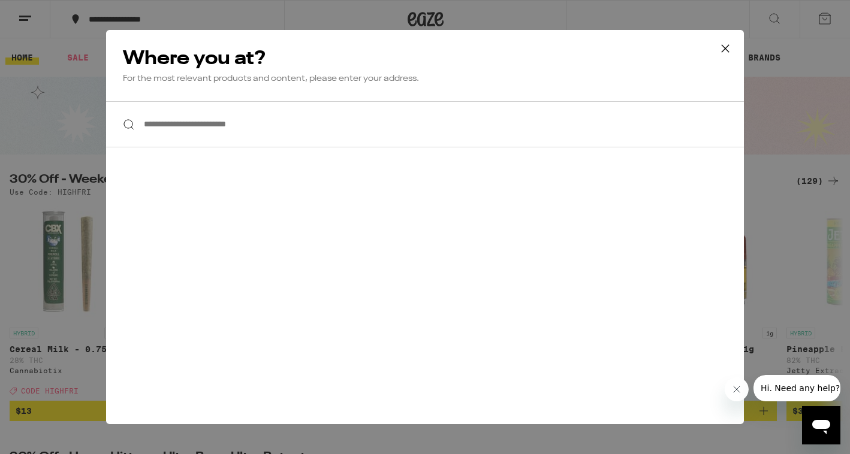
click at [64, 98] on div "**********" at bounding box center [425, 227] width 850 height 454
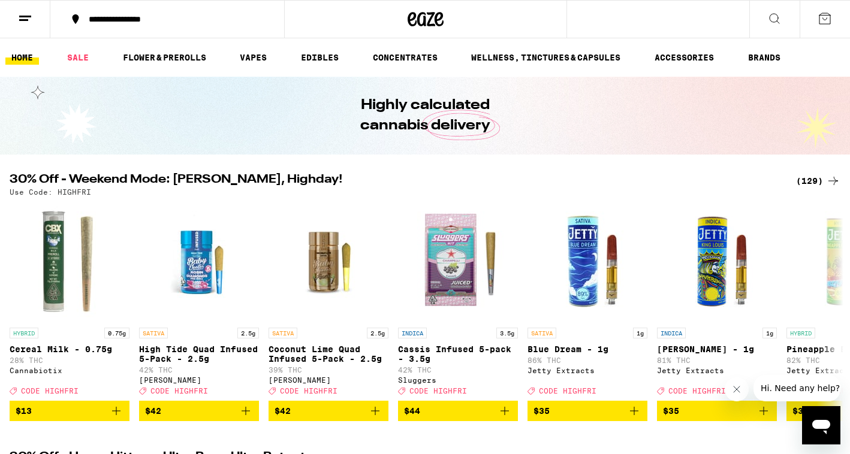
click at [23, 28] on button at bounding box center [25, 20] width 50 height 38
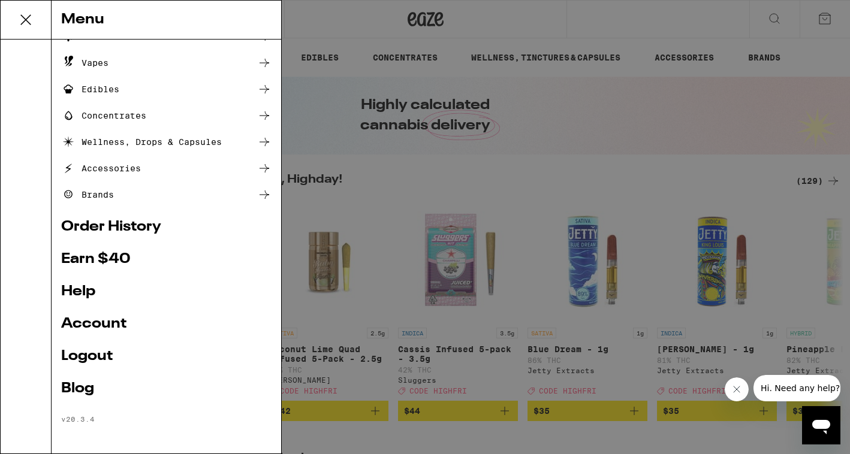
click at [156, 330] on link "Account" at bounding box center [166, 324] width 210 height 14
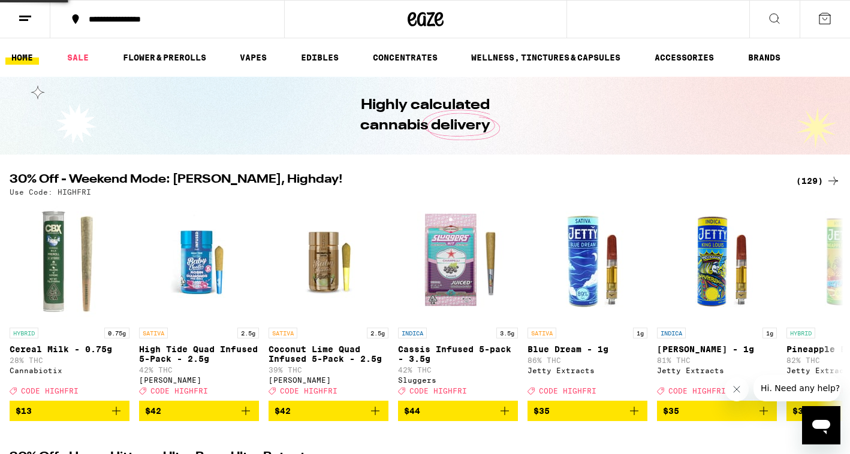
scroll to position [97, 0]
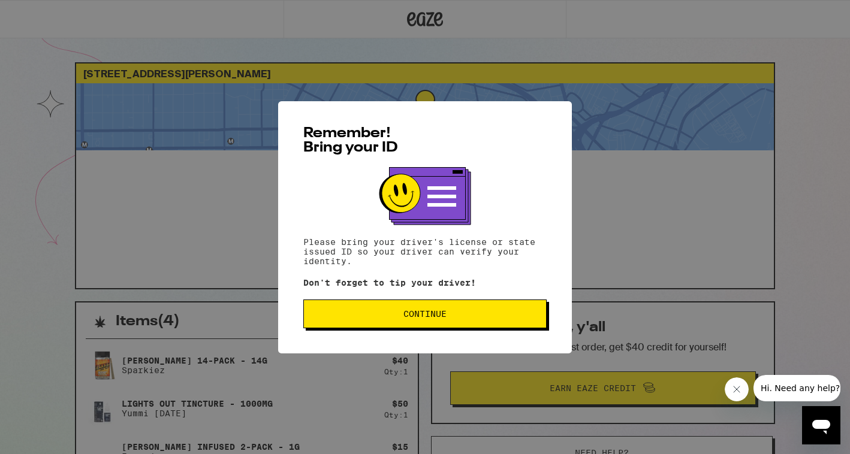
click at [363, 314] on span "Continue" at bounding box center [425, 314] width 223 height 8
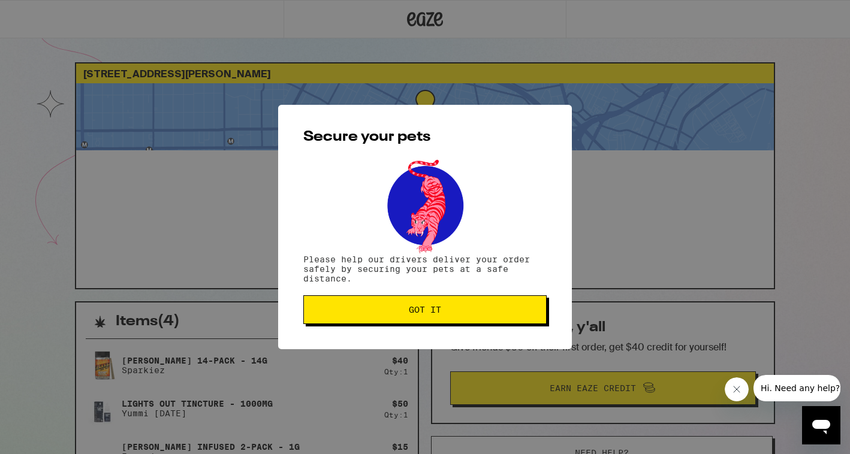
click at [363, 314] on span "Got it" at bounding box center [425, 310] width 223 height 8
